Goal: Information Seeking & Learning: Learn about a topic

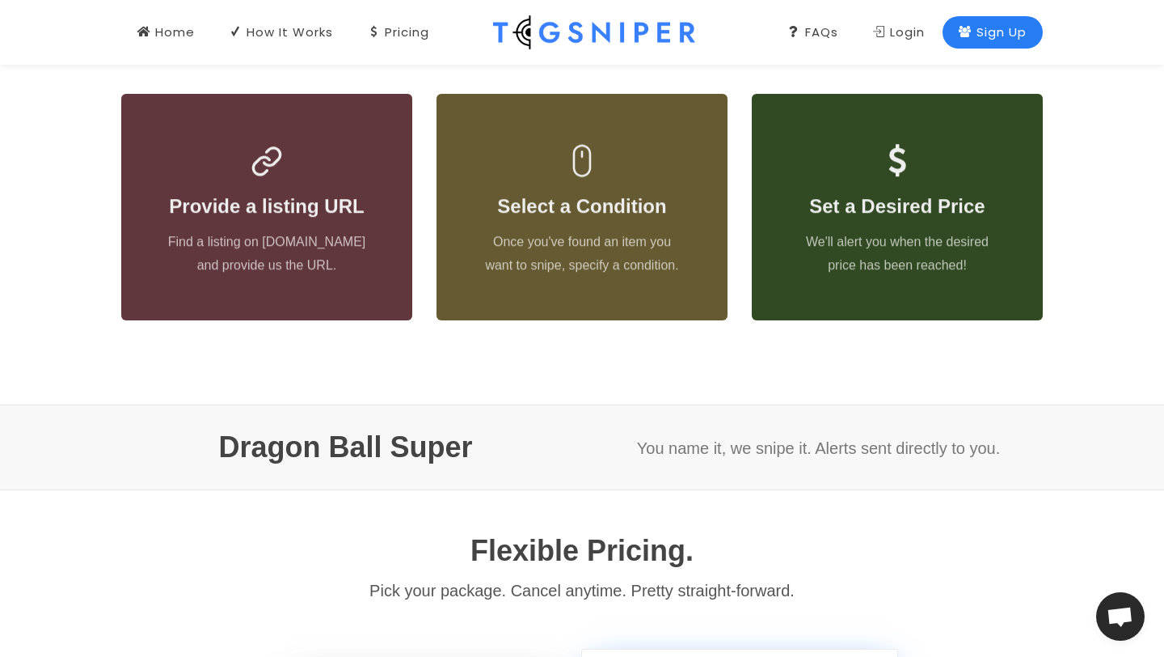
scroll to position [760, 0]
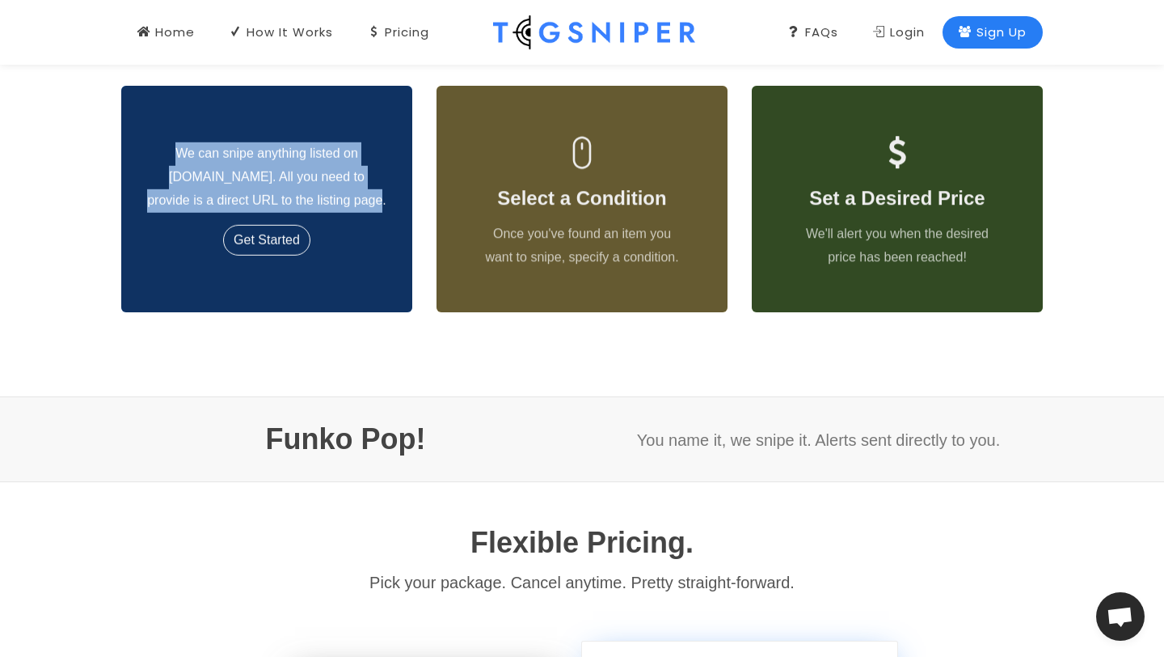
drag, startPoint x: 179, startPoint y: 147, endPoint x: 361, endPoint y: 197, distance: 188.7
click at [361, 197] on p "We can snipe anything listed on [DOMAIN_NAME]. All you need to provide is a dir…" at bounding box center [266, 177] width 239 height 70
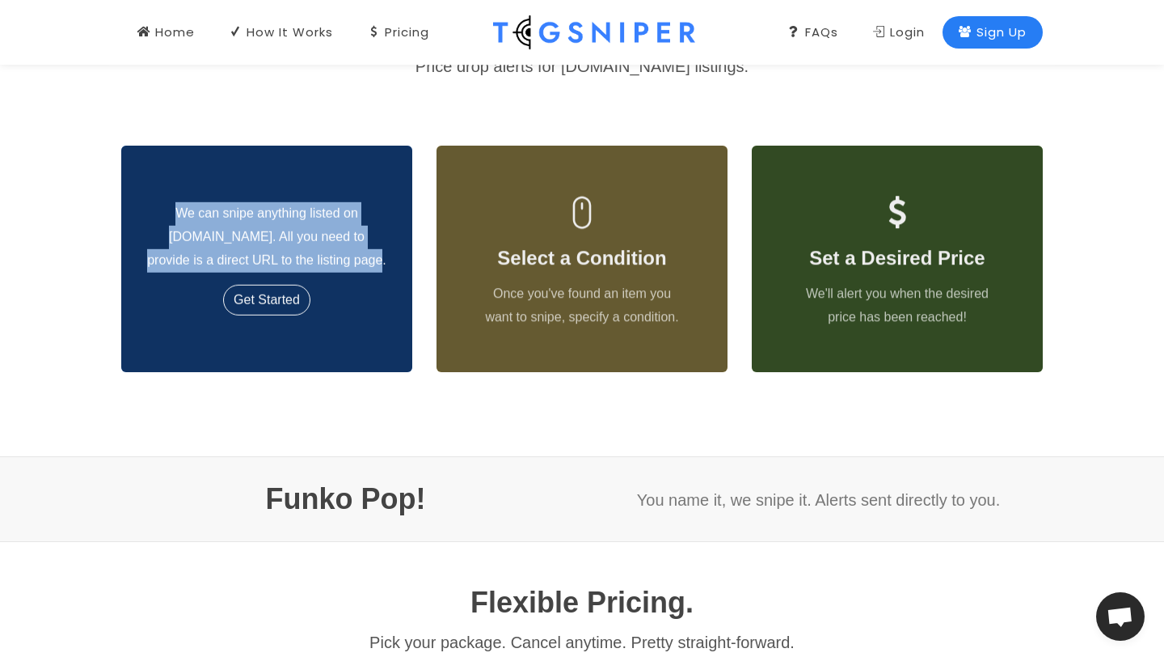
scroll to position [698, 0]
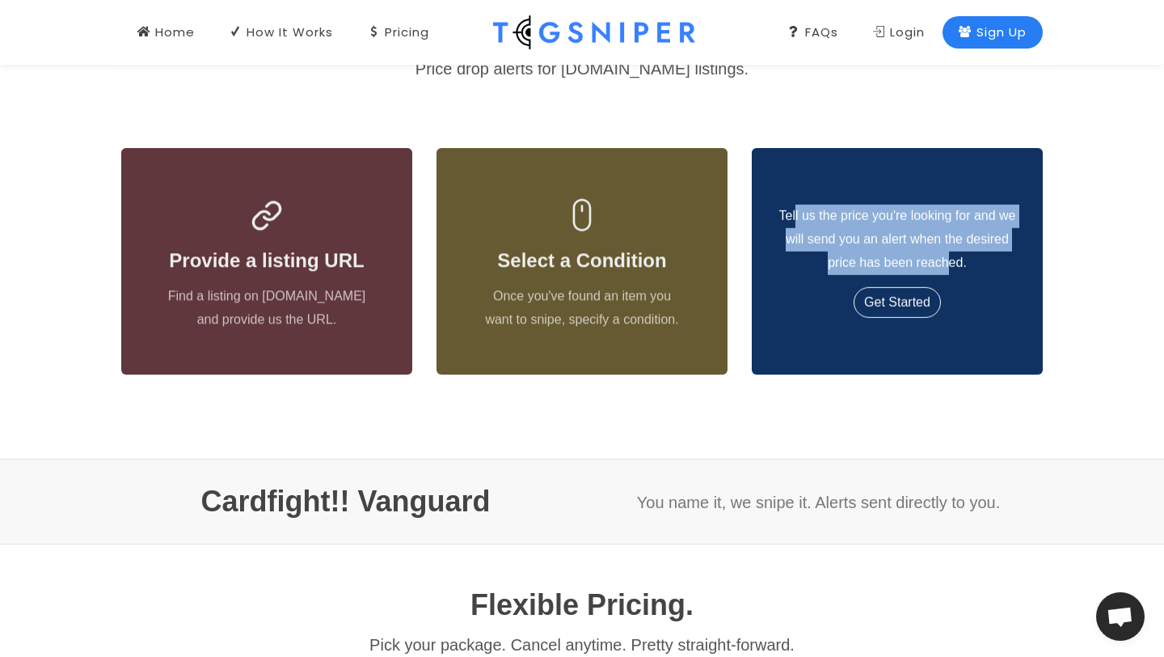
drag, startPoint x: 795, startPoint y: 209, endPoint x: 949, endPoint y: 268, distance: 164.6
click at [949, 268] on p "Tell us the price you're looking for and we will send you an alert when the des…" at bounding box center [897, 240] width 239 height 70
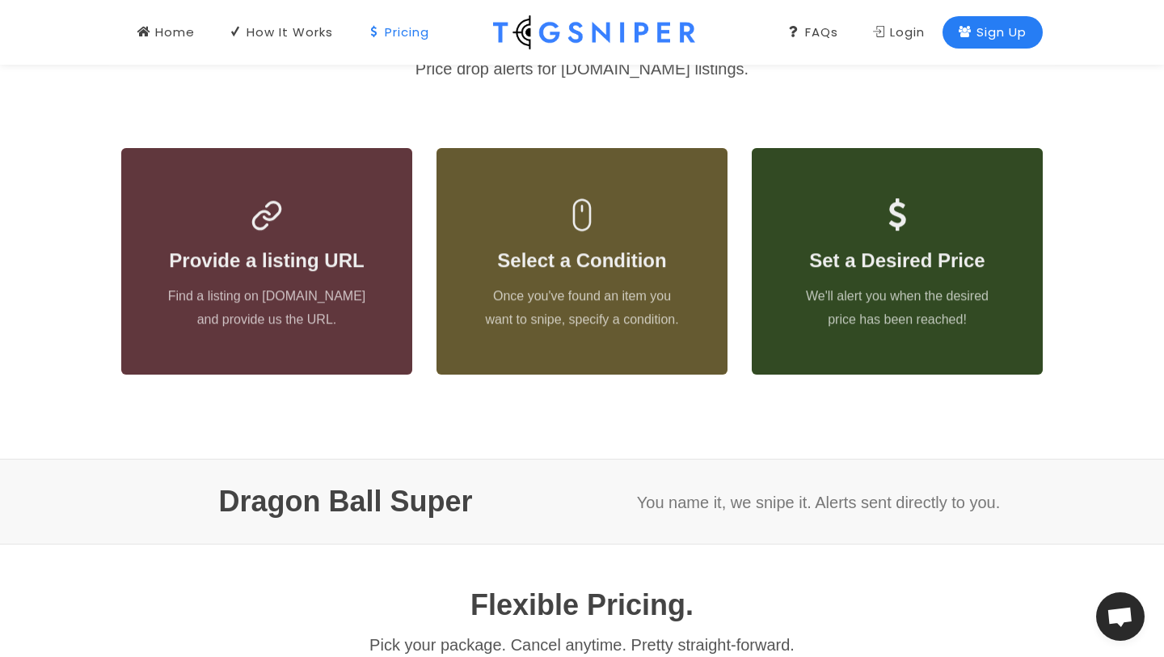
click at [410, 31] on div "Pricing" at bounding box center [398, 32] width 62 height 18
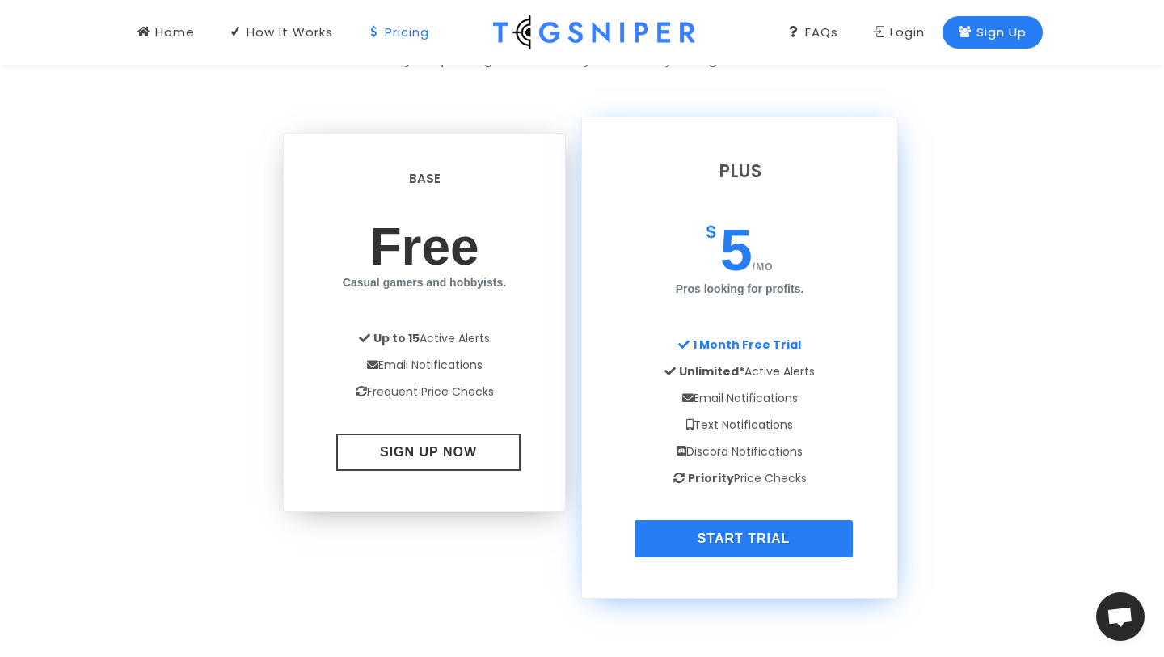
scroll to position [1287, 0]
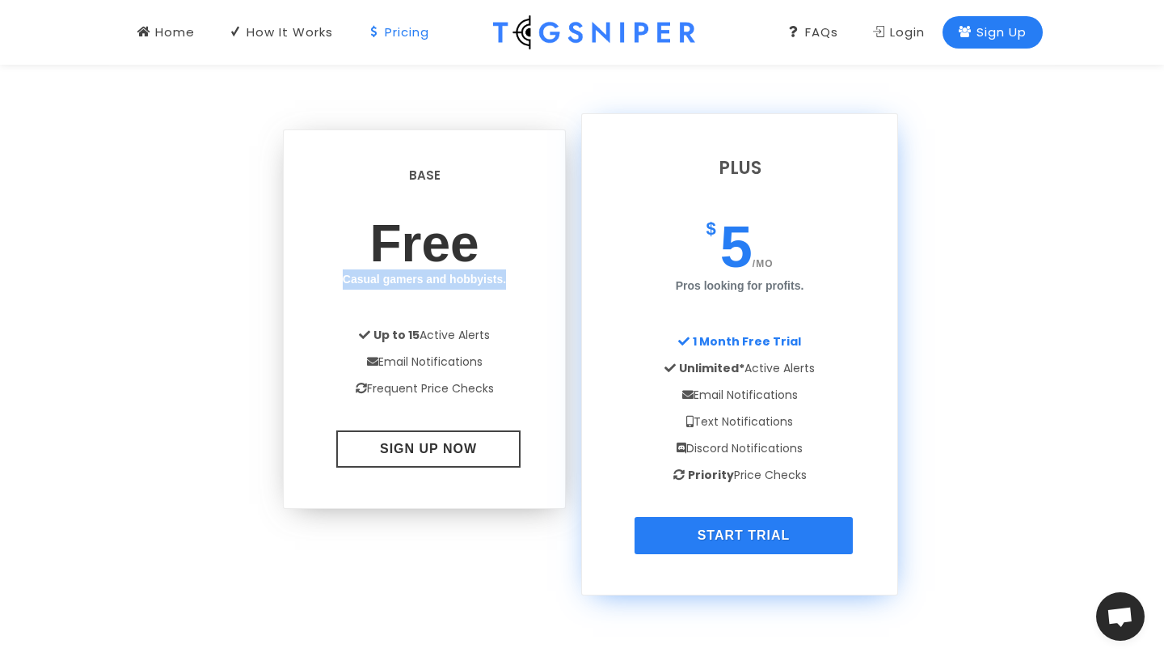
drag, startPoint x: 333, startPoint y: 277, endPoint x: 550, endPoint y: 277, distance: 216.7
click at [550, 277] on div "Base Free Casual gamers and hobbyists. Up to 15 Active Alerts Email Notificatio…" at bounding box center [424, 318] width 283 height 379
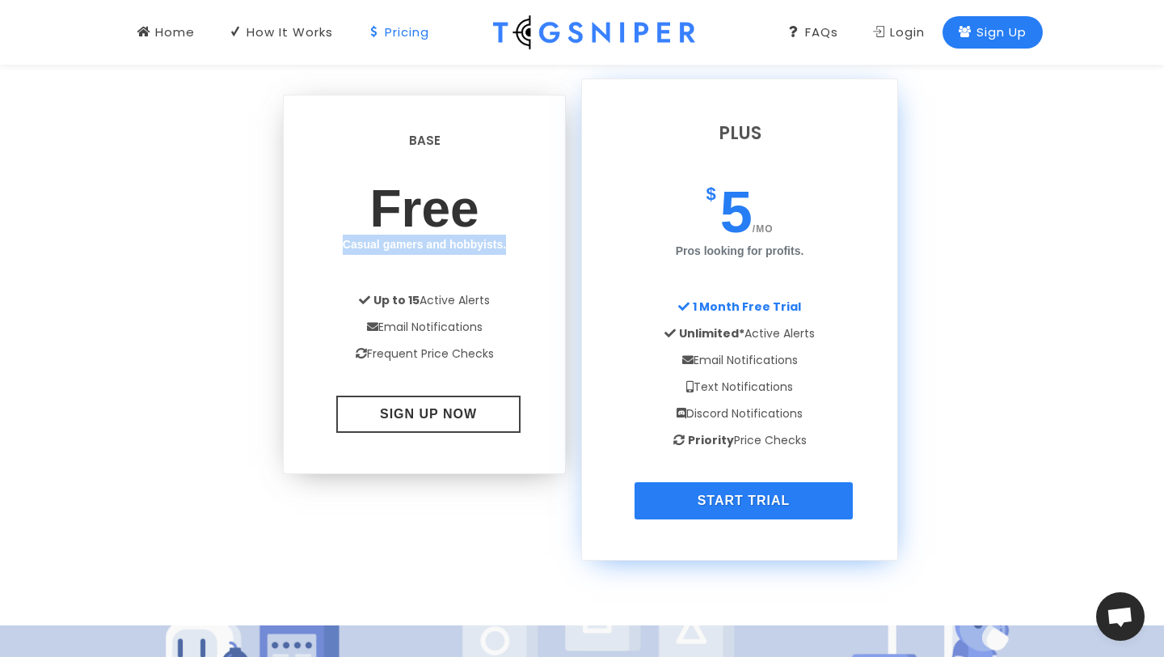
scroll to position [1327, 0]
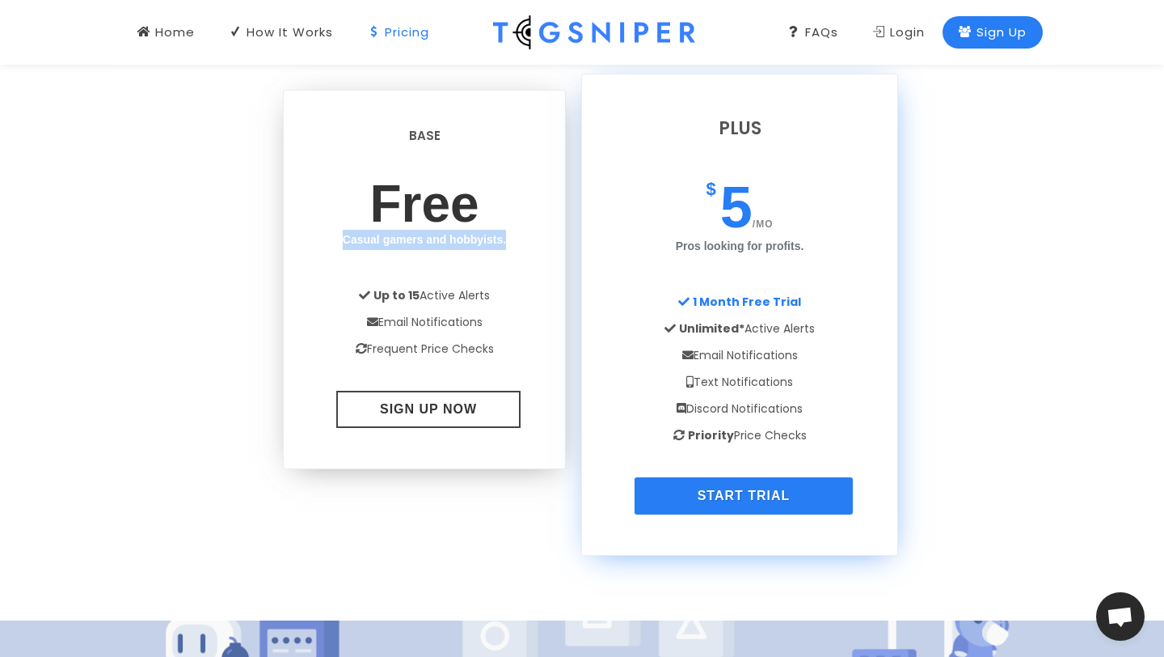
drag, startPoint x: 689, startPoint y: 404, endPoint x: 864, endPoint y: 408, distance: 175.5
click at [864, 408] on li "Discord Notifications" at bounding box center [739, 408] width 267 height 27
drag, startPoint x: 690, startPoint y: 434, endPoint x: 864, endPoint y: 429, distance: 174.8
click at [864, 429] on li "Priority Price Checks" at bounding box center [739, 435] width 267 height 27
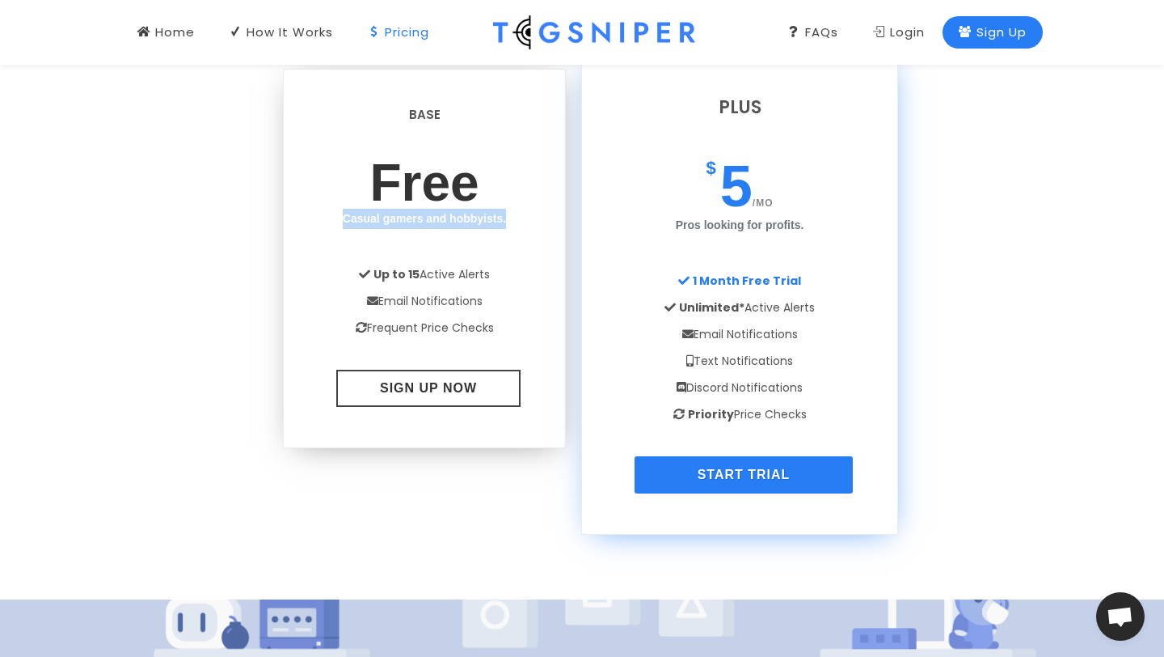
scroll to position [1346, 0]
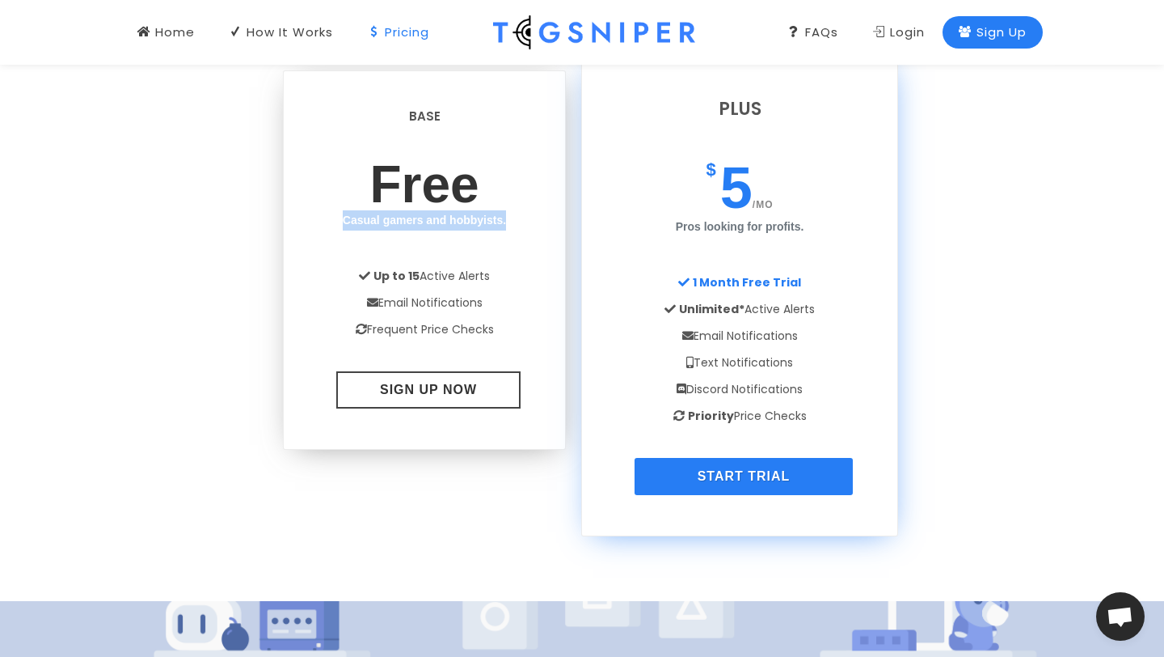
click at [569, 206] on div "Base Free Casual gamers and hobbyists. Up to 15 Active Alerts Email Notificatio…" at bounding box center [424, 303] width 315 height 466
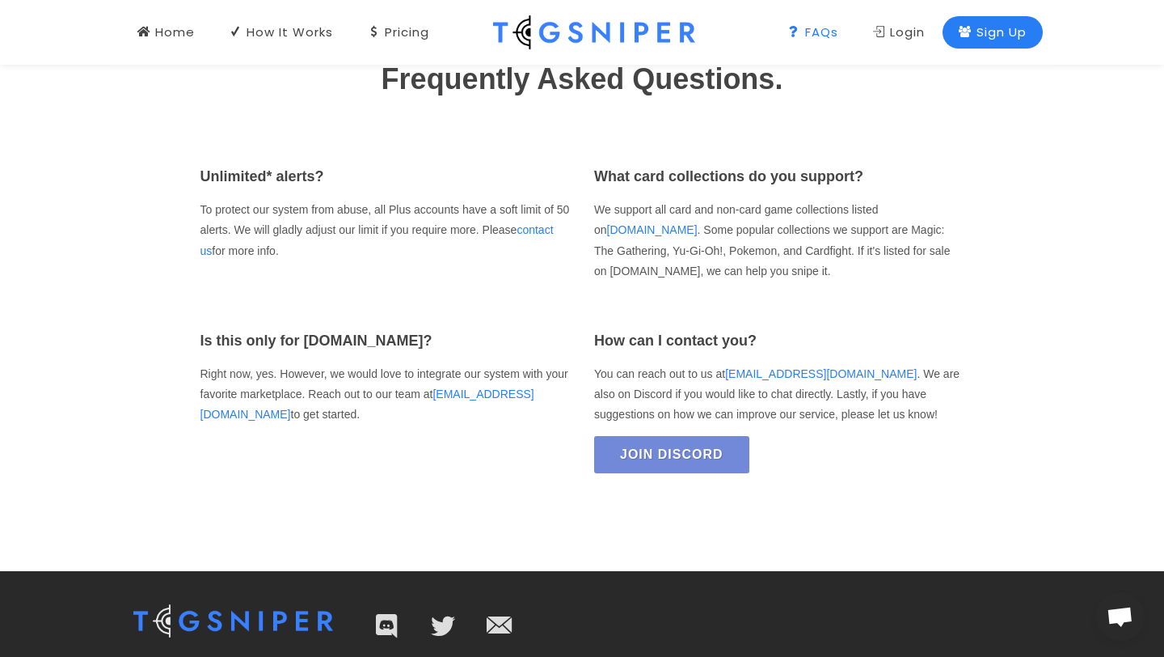
scroll to position [2397, 0]
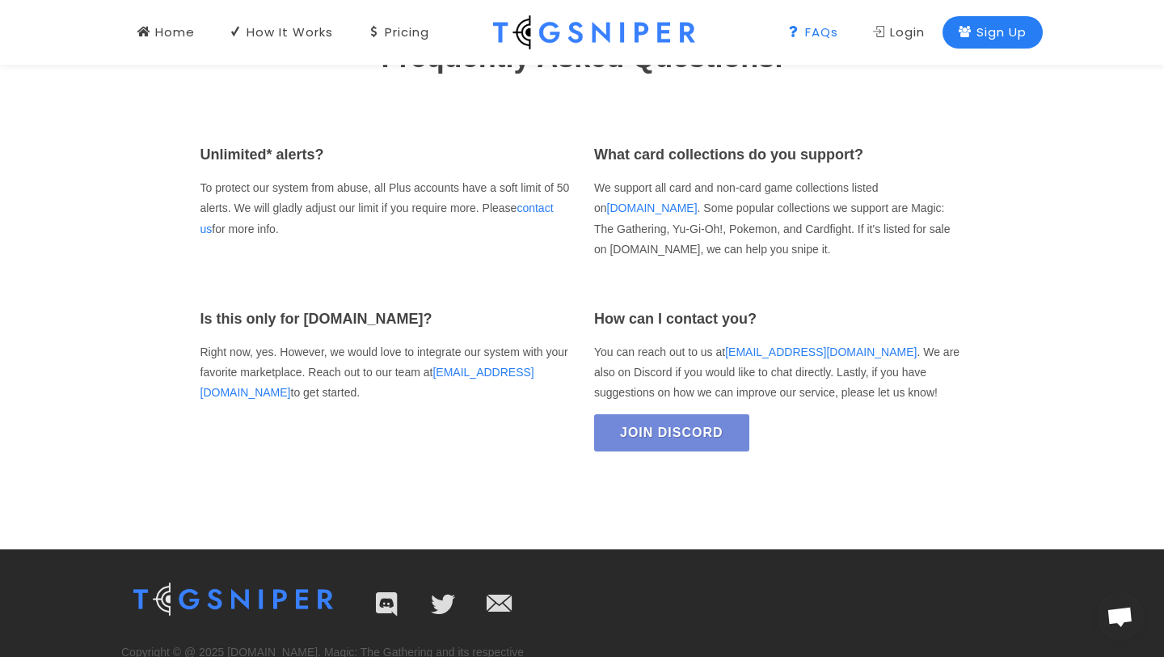
drag, startPoint x: 199, startPoint y: 184, endPoint x: 320, endPoint y: 228, distance: 129.2
click at [320, 228] on div "Unlimited* alerts? To protect our system from abuse, all Plus accounts have a s…" at bounding box center [385, 214] width 395 height 140
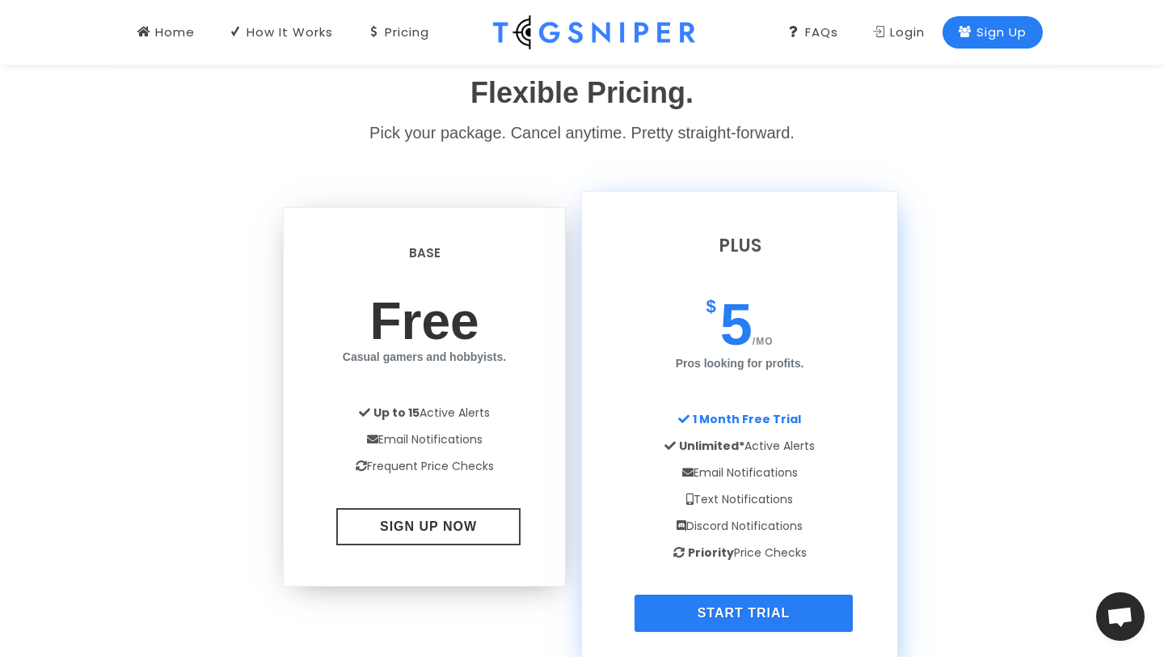
scroll to position [1363, 0]
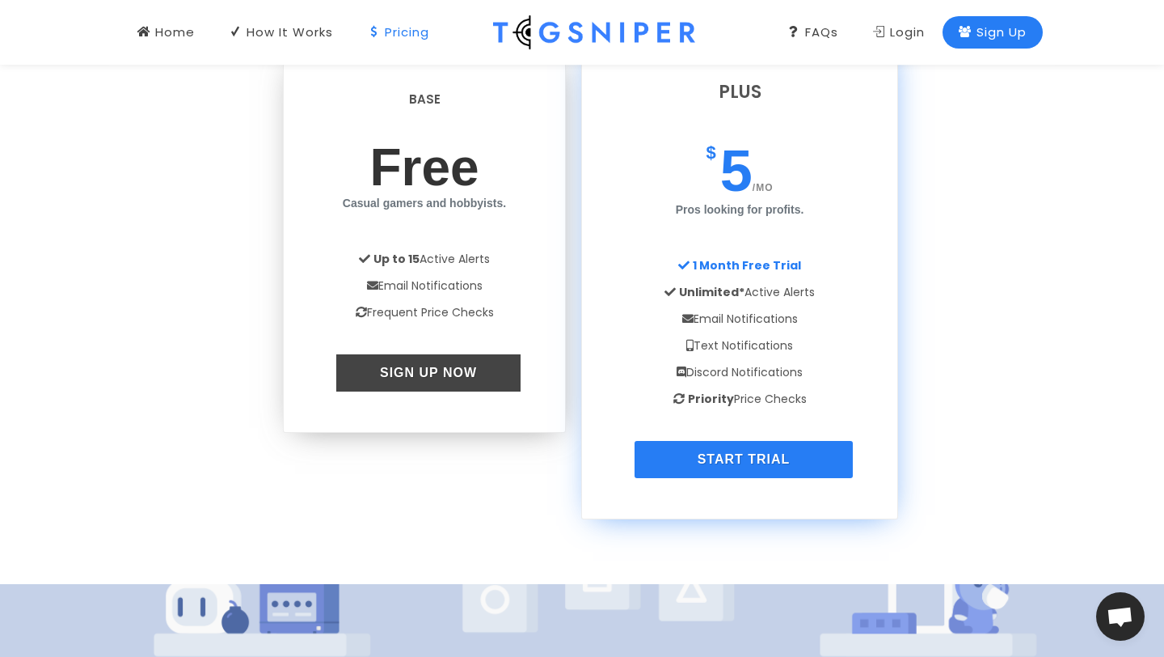
click at [417, 384] on link "Sign Up Now" at bounding box center [428, 372] width 184 height 37
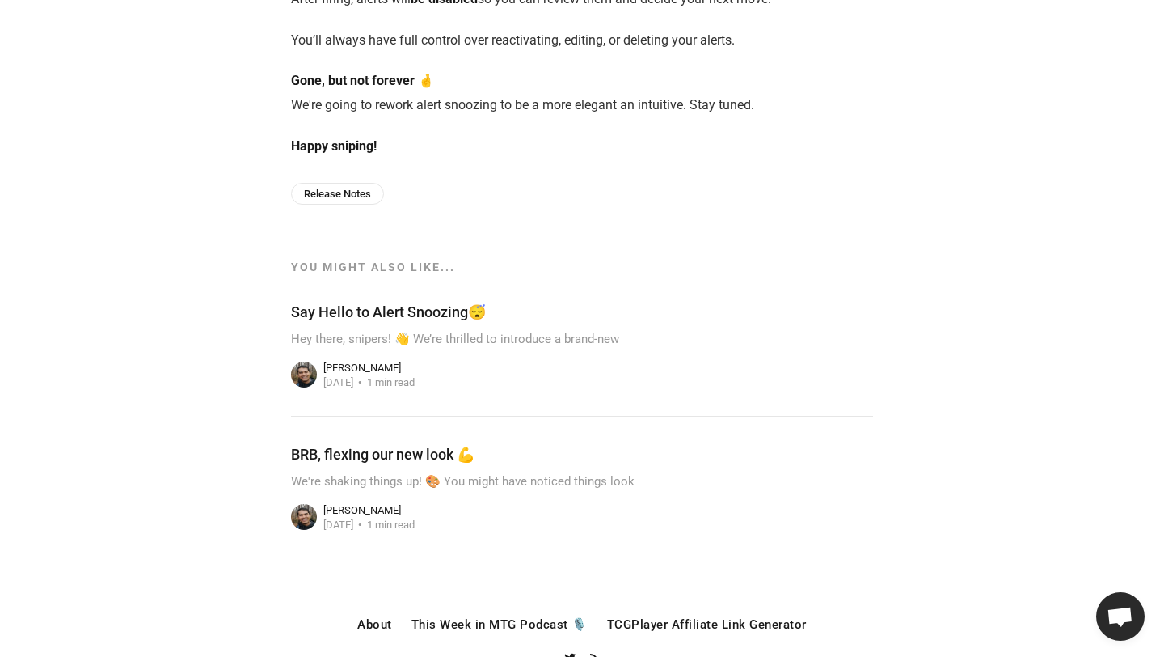
scroll to position [640, 0]
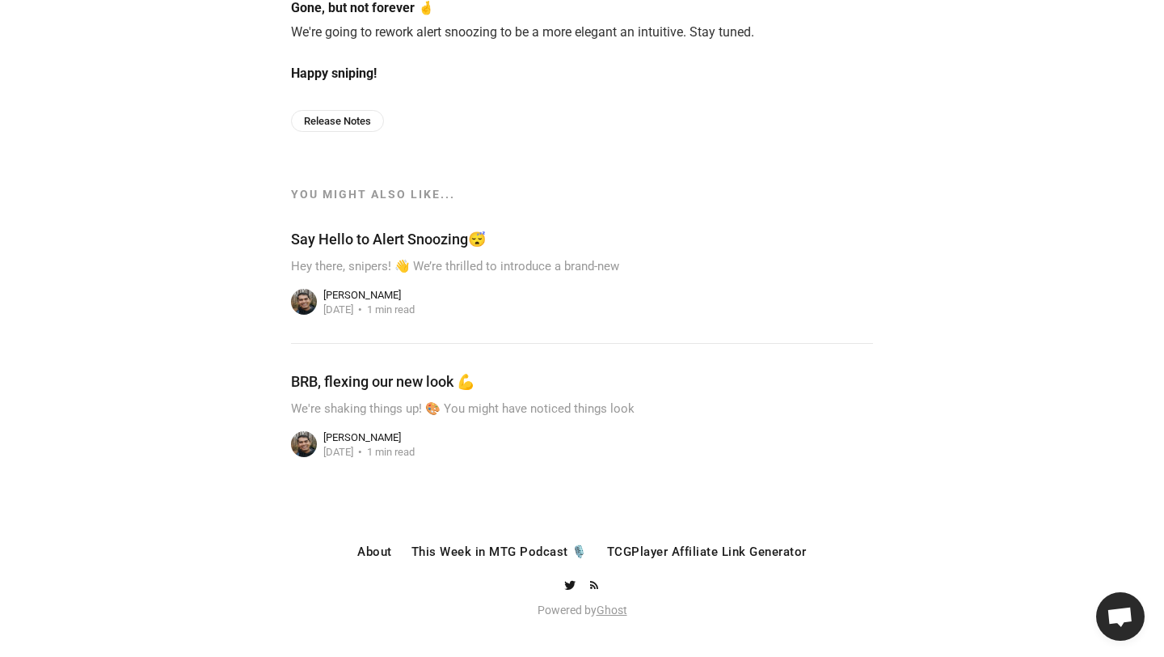
click at [611, 608] on link "Ghost" at bounding box center [612, 609] width 31 height 13
